Goal: Task Accomplishment & Management: Complete application form

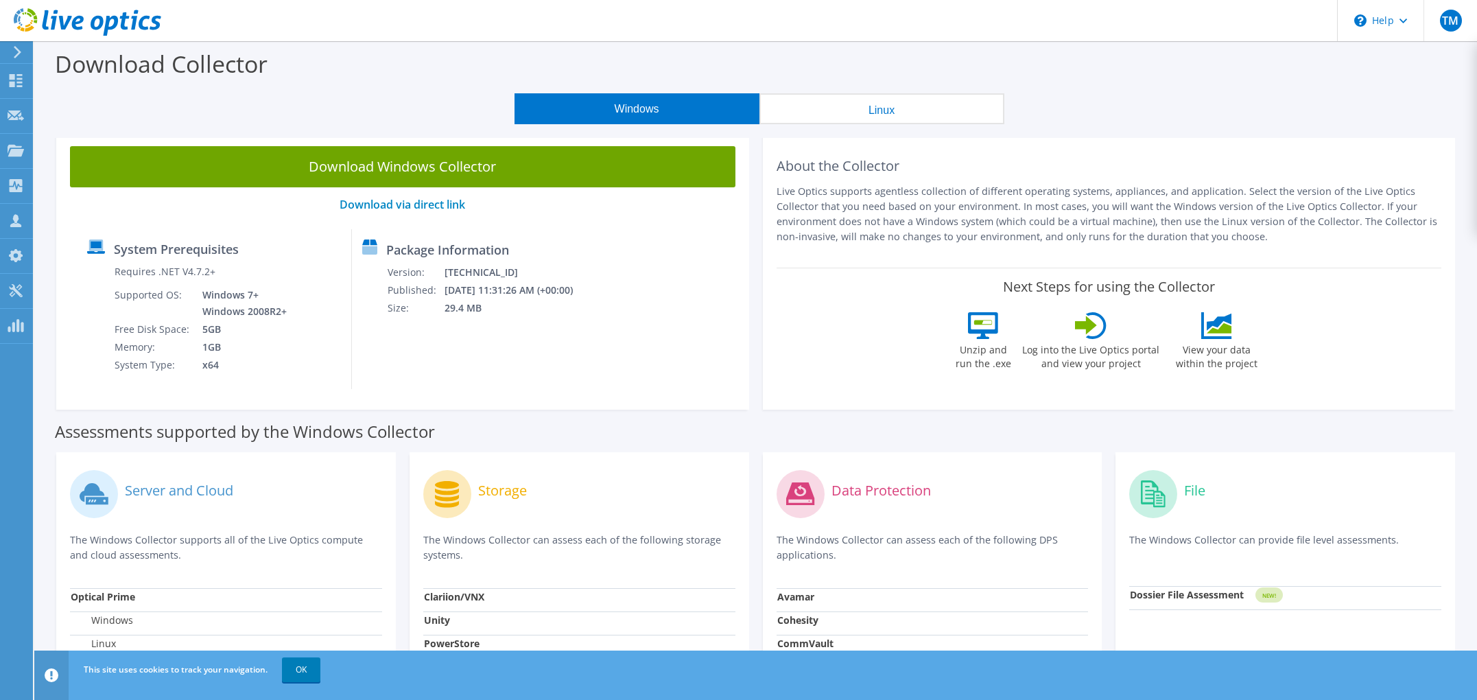
click at [19, 57] on icon at bounding box center [17, 52] width 10 height 12
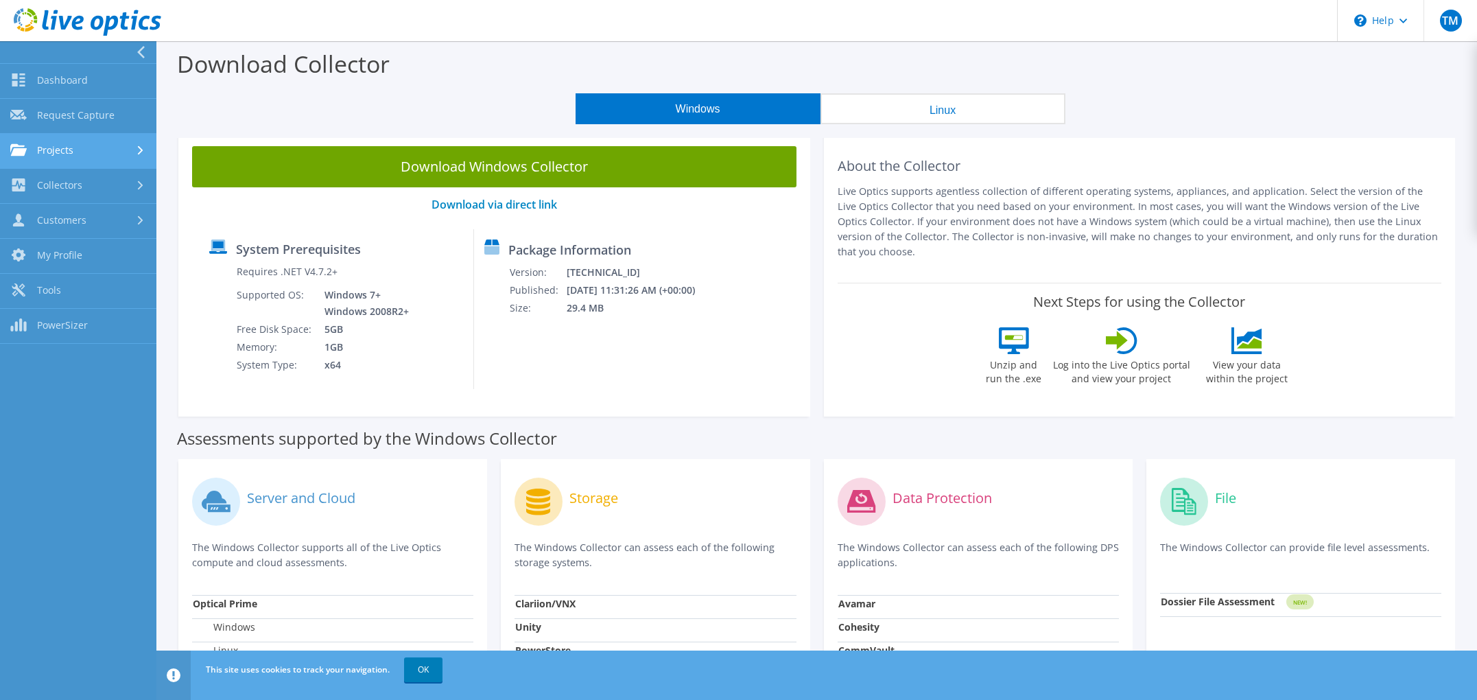
click at [98, 150] on link "Projects" at bounding box center [78, 151] width 156 height 35
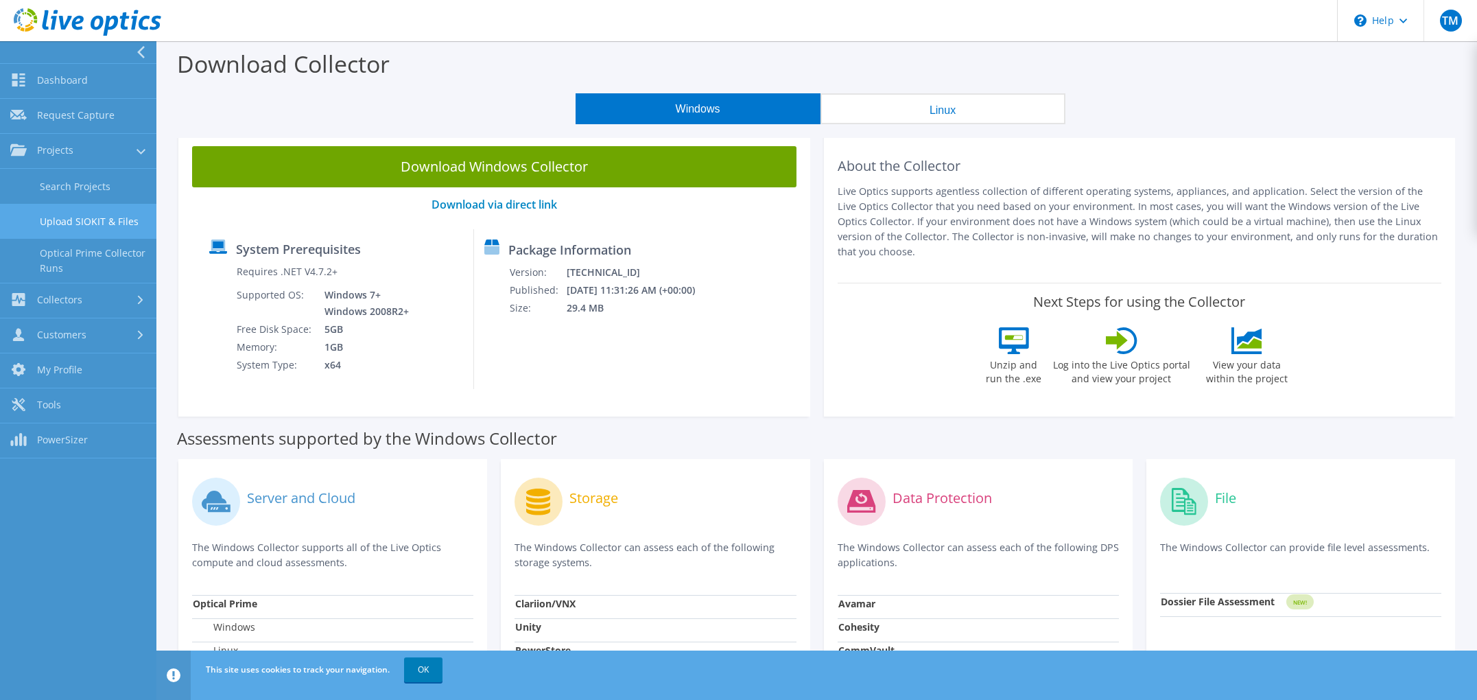
click at [94, 222] on link "Upload SIOKIT & Files" at bounding box center [78, 221] width 156 height 35
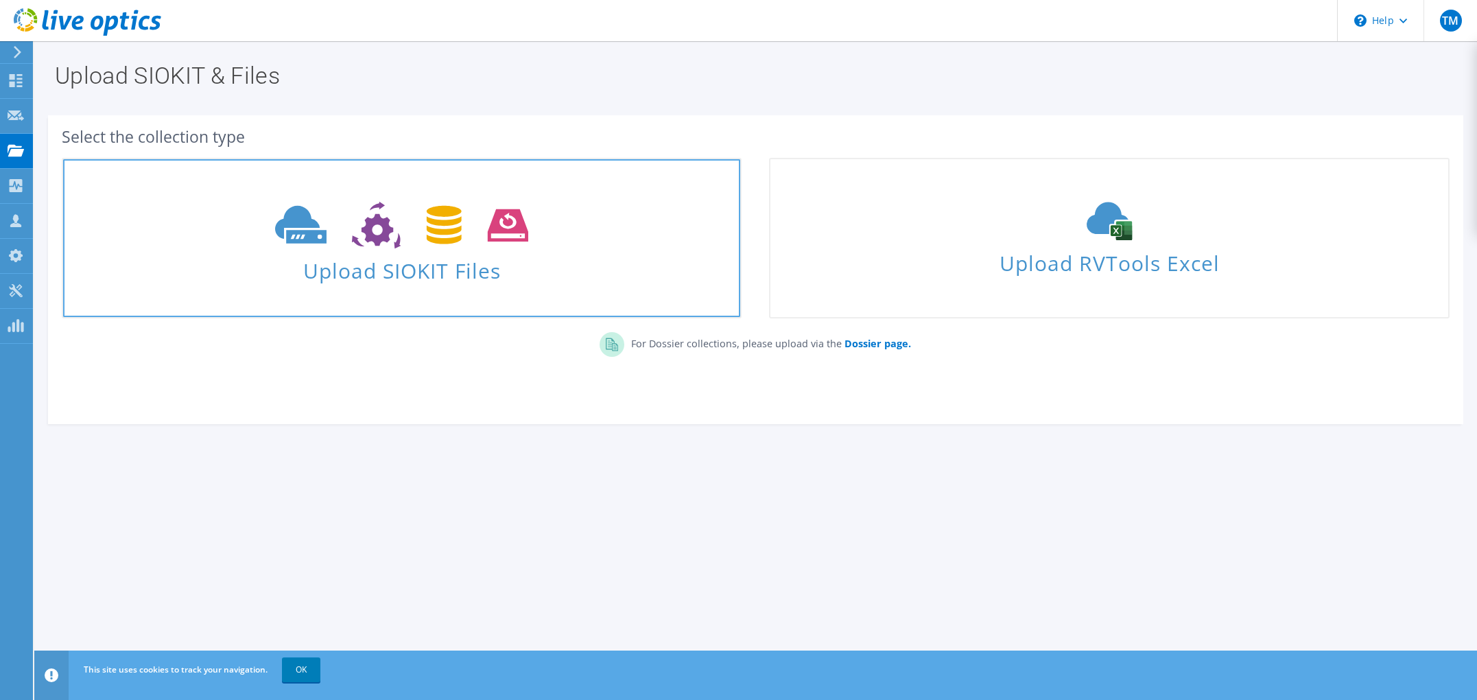
click at [418, 248] on icon at bounding box center [401, 225] width 253 height 47
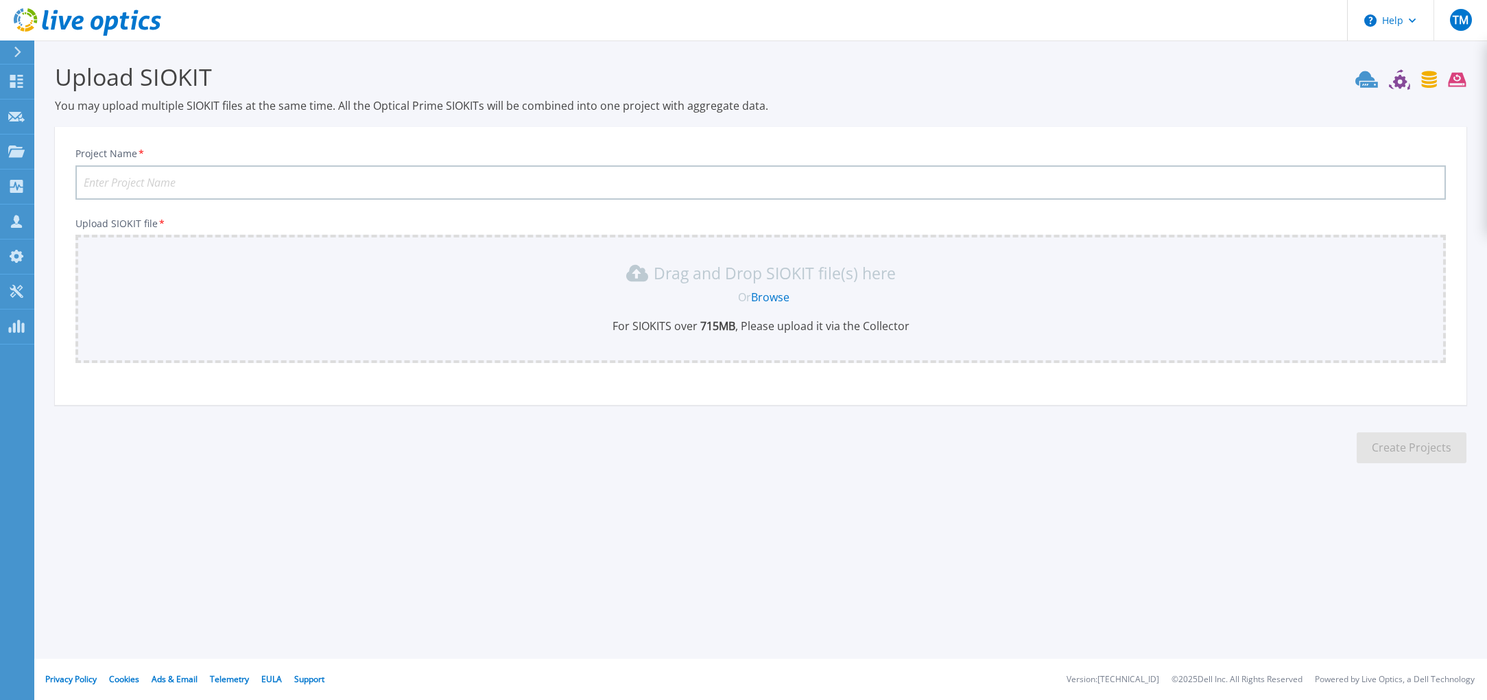
click at [308, 190] on input "Project Name *" at bounding box center [760, 182] width 1370 height 34
type input "20250811"
click at [769, 292] on link "Browse" at bounding box center [770, 296] width 38 height 15
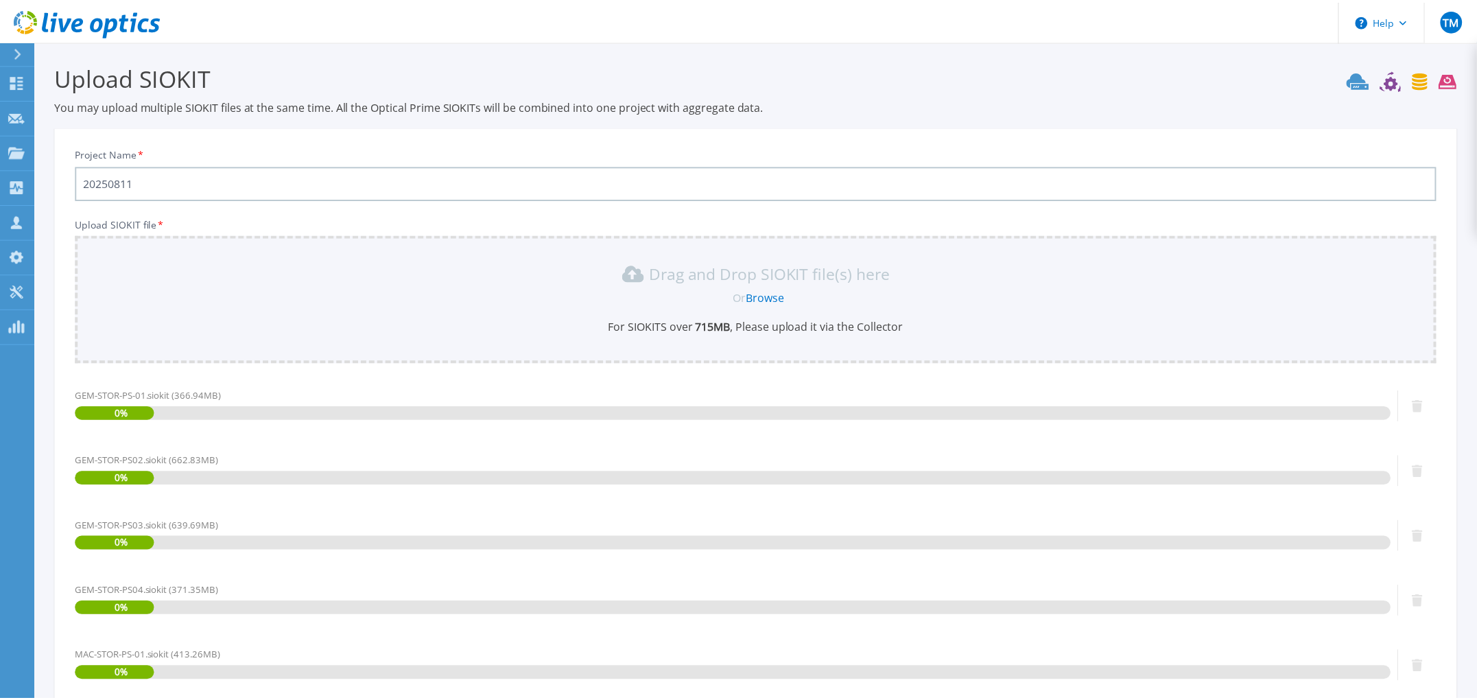
scroll to position [303, 0]
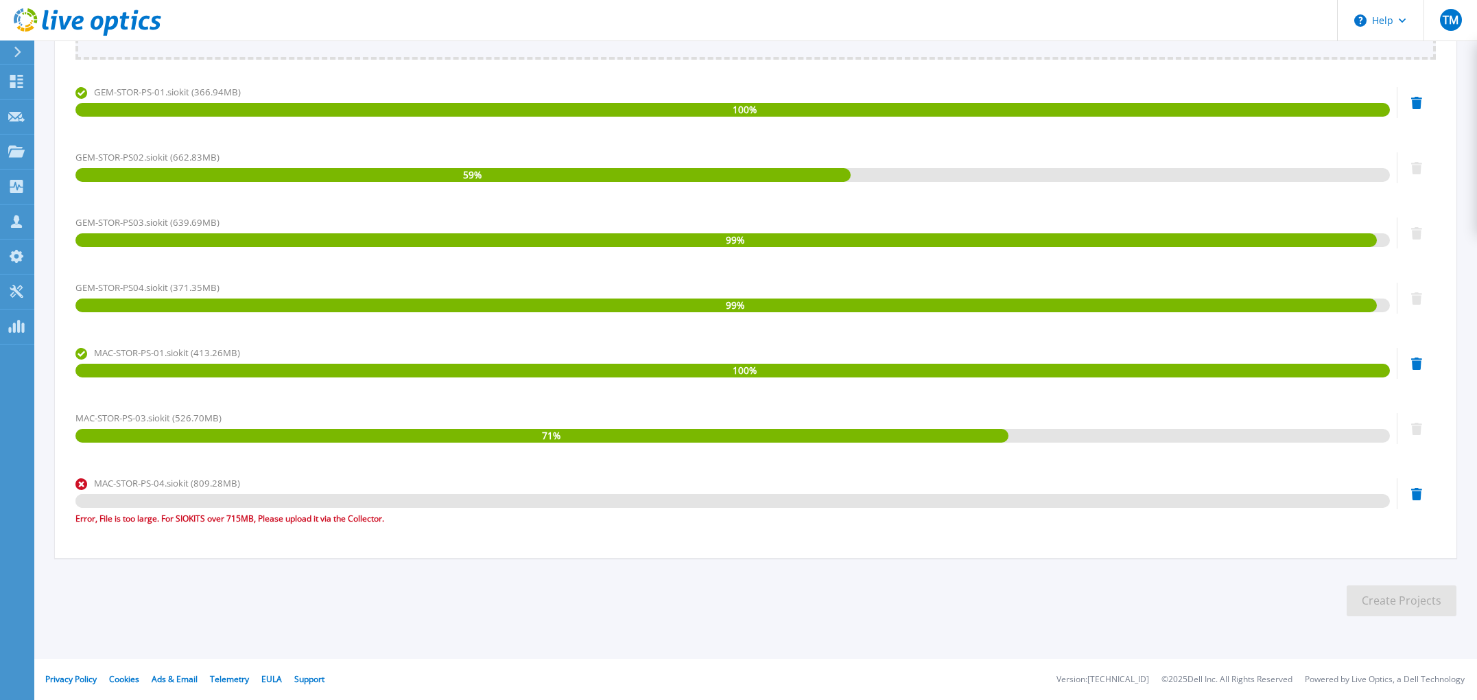
click at [774, 603] on section "Upload SIOKIT You may upload multiple SIOKIT files at the same time. All the Op…" at bounding box center [755, 191] width 1442 height 909
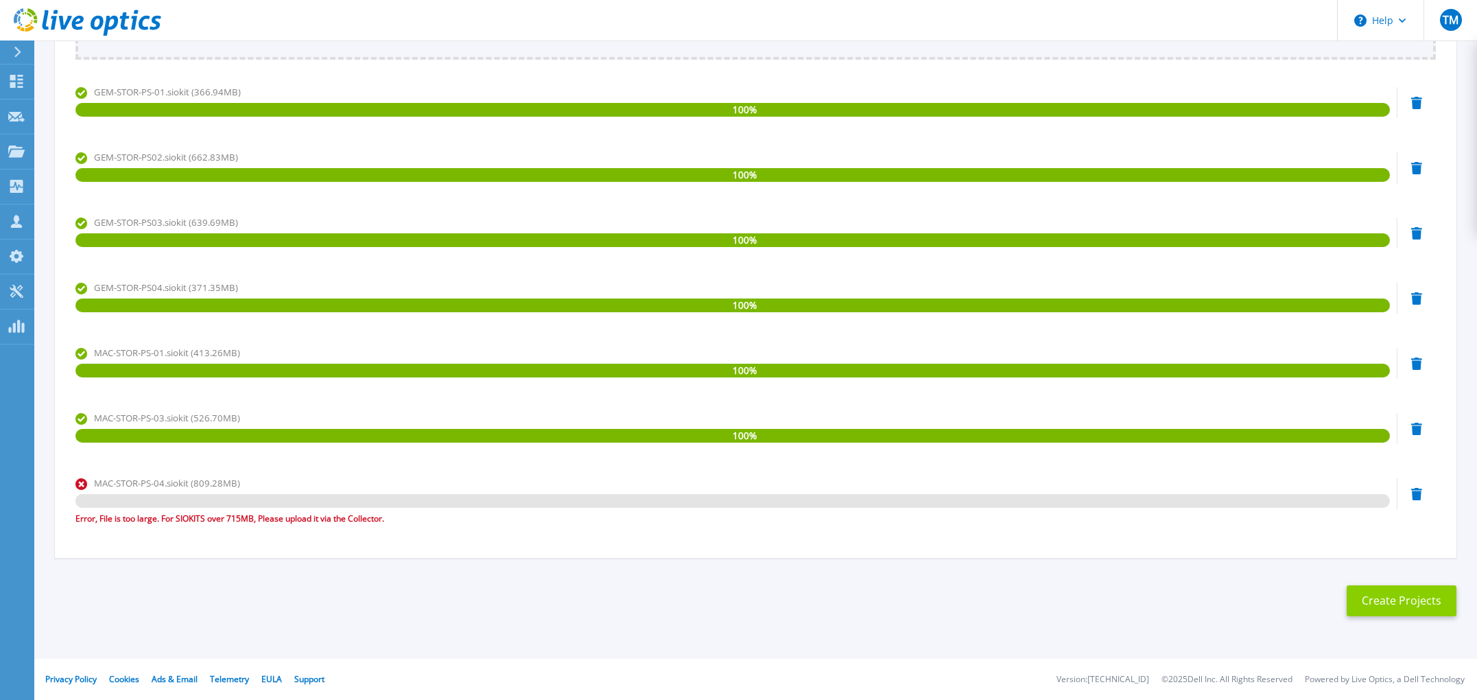
drag, startPoint x: 1412, startPoint y: 583, endPoint x: 1410, endPoint y: 595, distance: 12.5
click at [1412, 589] on section "Upload SIOKIT You may upload multiple SIOKIT files at the same time. All the Op…" at bounding box center [755, 191] width 1442 height 909
click at [1409, 598] on button "Create Projects" at bounding box center [1401, 600] width 110 height 31
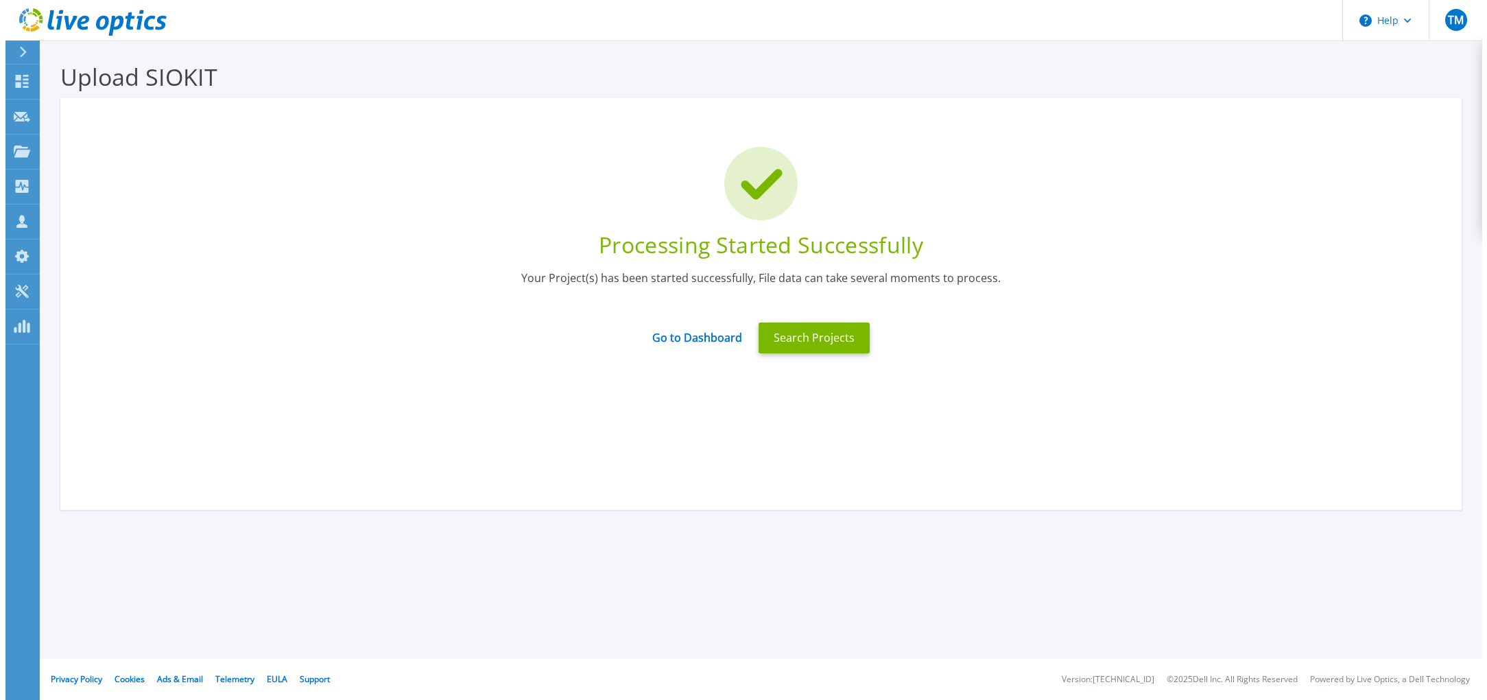
scroll to position [0, 0]
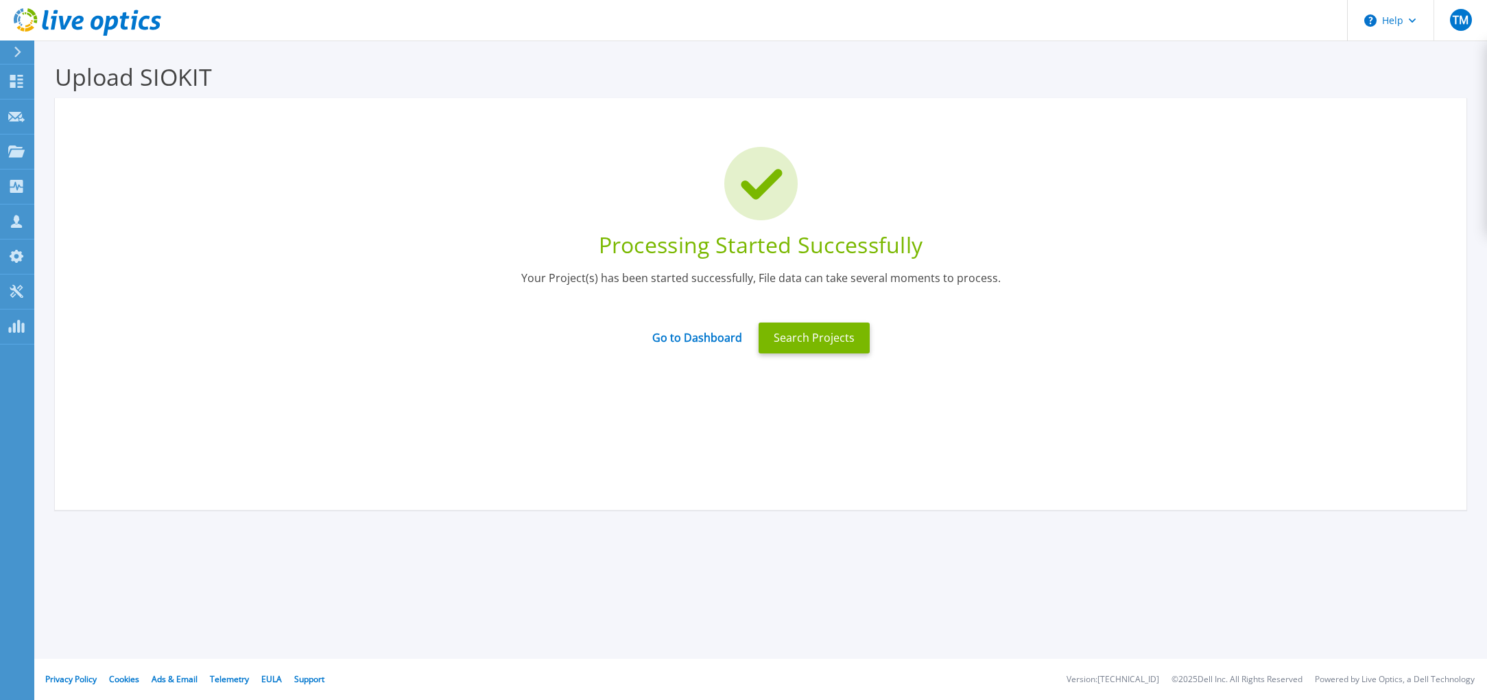
click at [1095, 17] on header "Help TM Partner Team Member Thomas Merckx t.merckx@easi.net EASI My Profile Log…" at bounding box center [743, 20] width 1487 height 41
click at [746, 339] on div "Go to Dashboard" at bounding box center [697, 337] width 106 height 29
click at [783, 344] on button "Search Projects" at bounding box center [814, 337] width 111 height 31
